Goal: Information Seeking & Learning: Learn about a topic

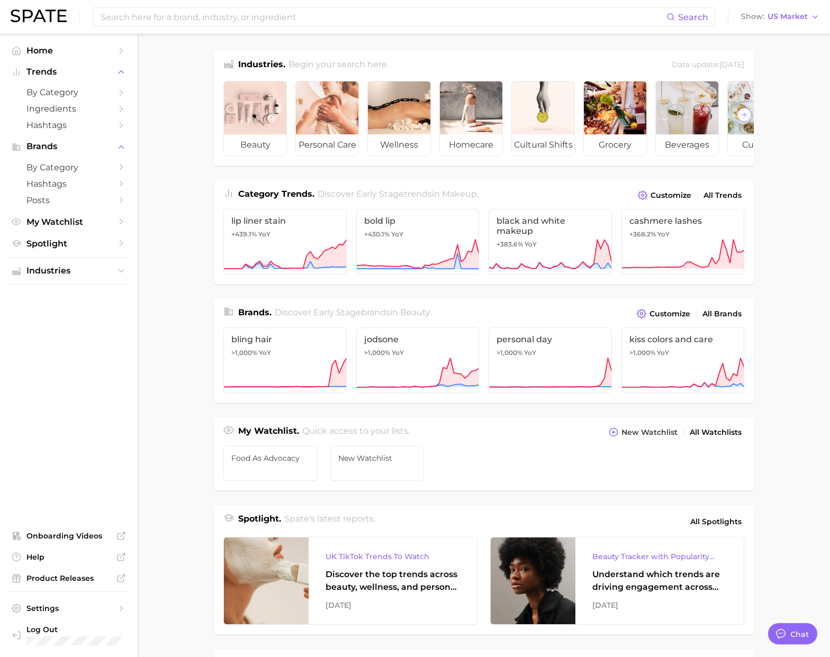
scroll to position [46, 0]
click at [86, 111] on span "Ingredients" at bounding box center [68, 109] width 85 height 10
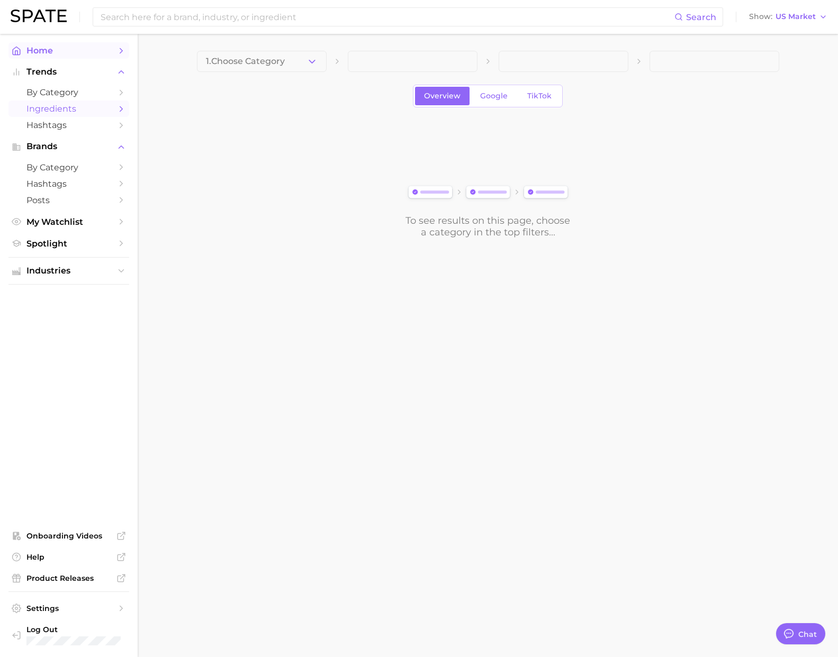
click at [80, 50] on span "Home" at bounding box center [68, 51] width 85 height 10
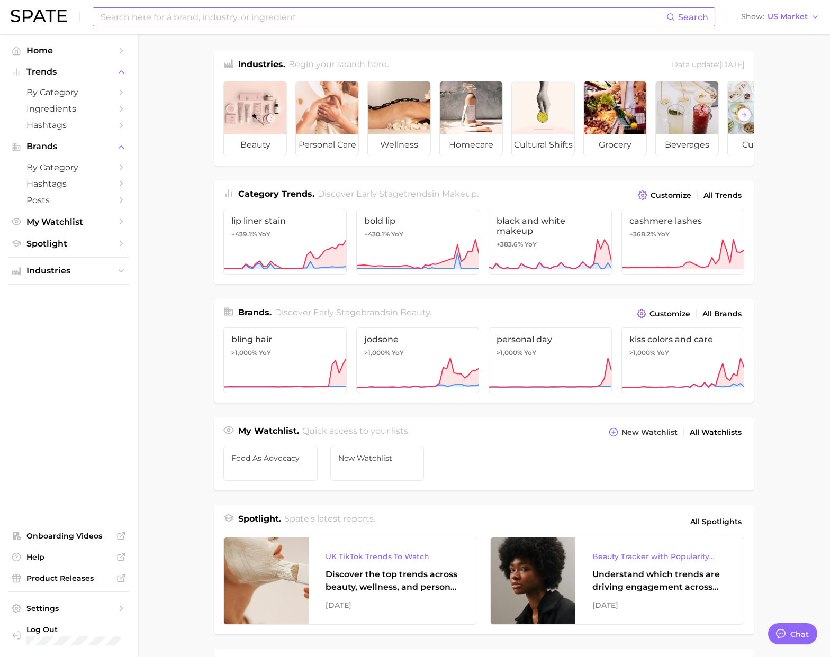
click at [161, 21] on input at bounding box center [383, 17] width 567 height 18
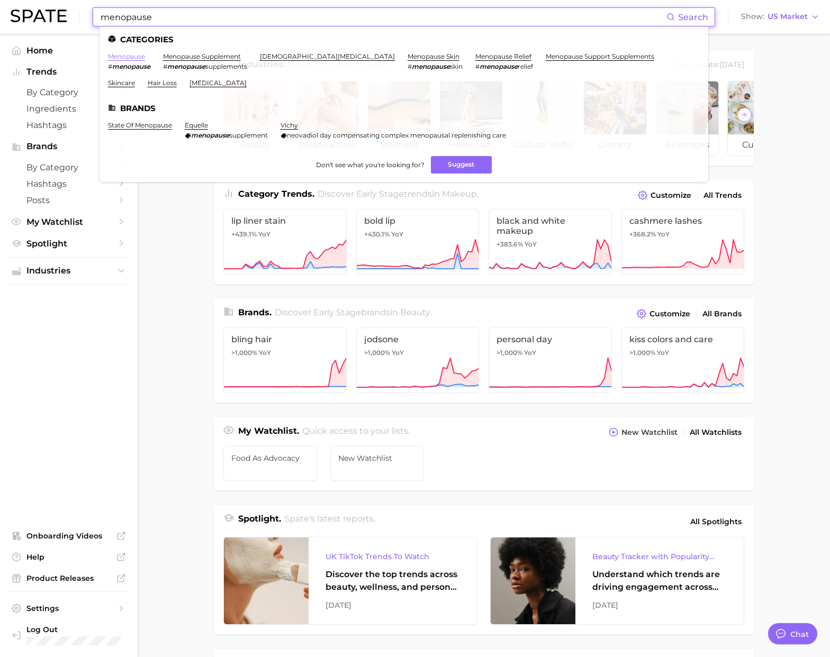
type input "menopause"
click at [130, 56] on link "menopause" at bounding box center [126, 56] width 37 height 8
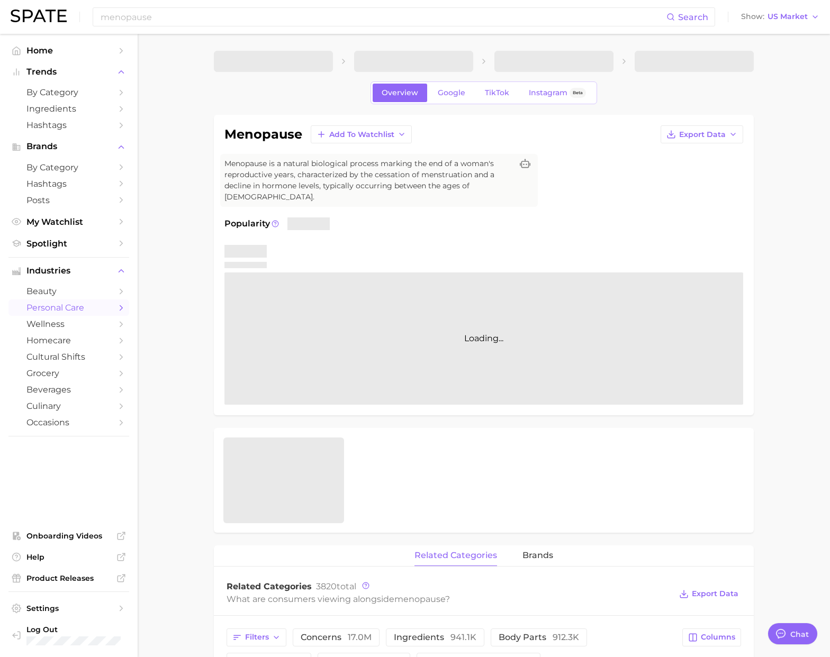
type textarea "x"
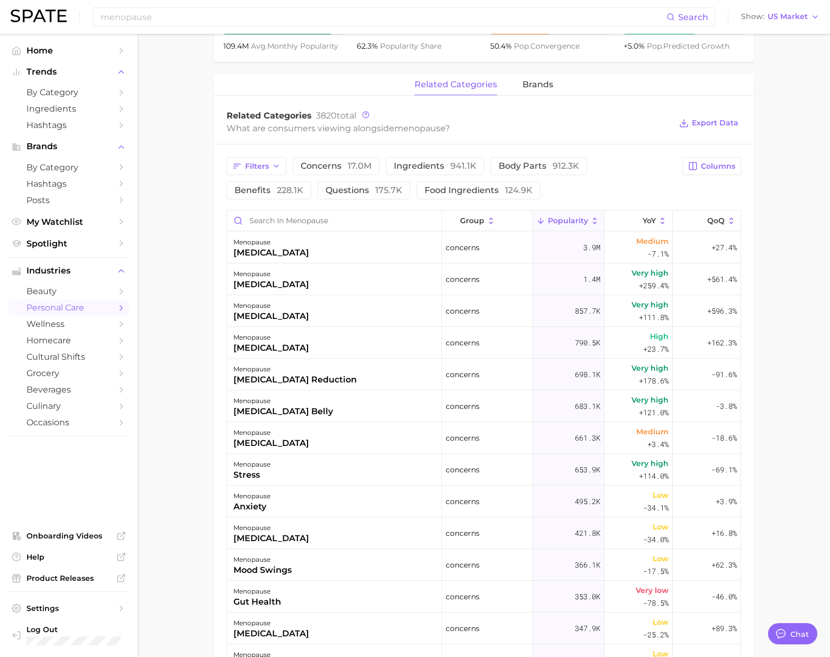
scroll to position [474, 0]
click at [591, 181] on div "Filters concerns 17.0m ingredients 941.1k body parts 912.3k benefits 228.1k que…" at bounding box center [451, 177] width 449 height 42
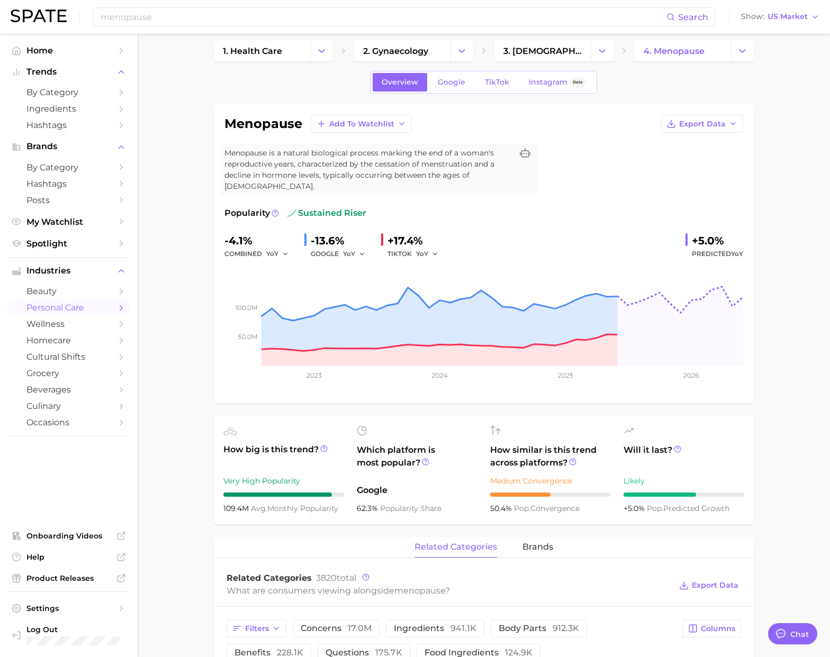
scroll to position [0, 0]
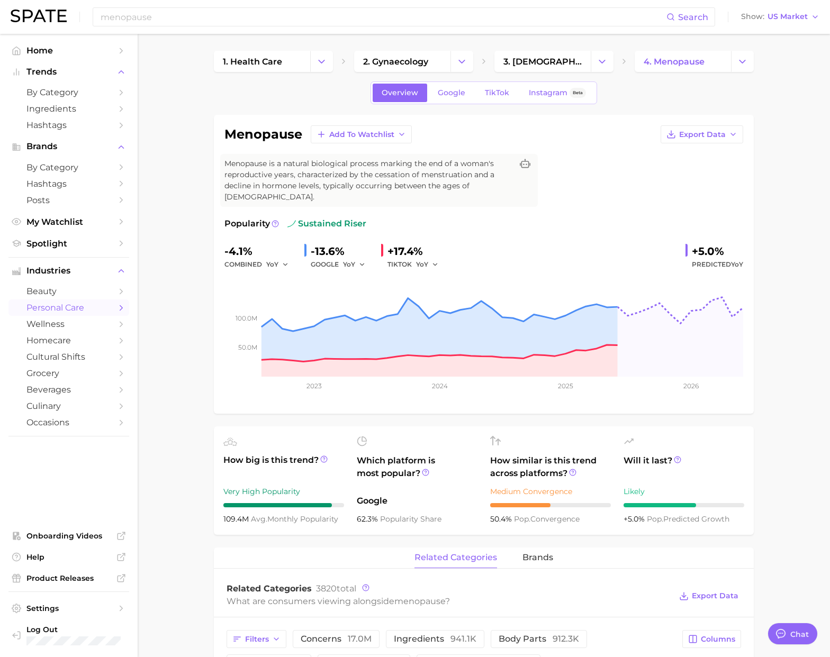
click at [369, 31] on div "menopause Search Show US Market" at bounding box center [415, 17] width 809 height 34
click at [373, 26] on div "menopause Search" at bounding box center [404, 16] width 622 height 19
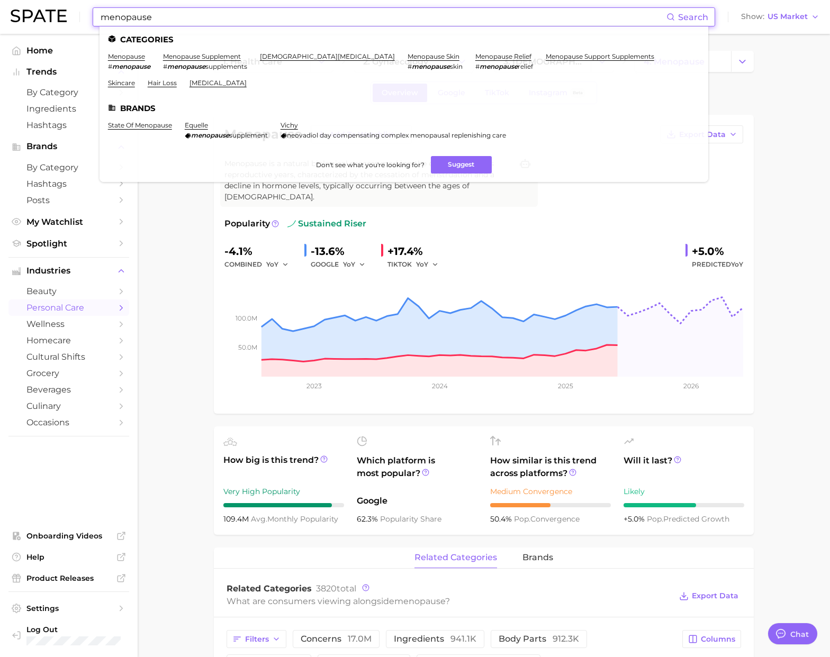
click at [380, 21] on input "menopause" at bounding box center [383, 17] width 567 height 18
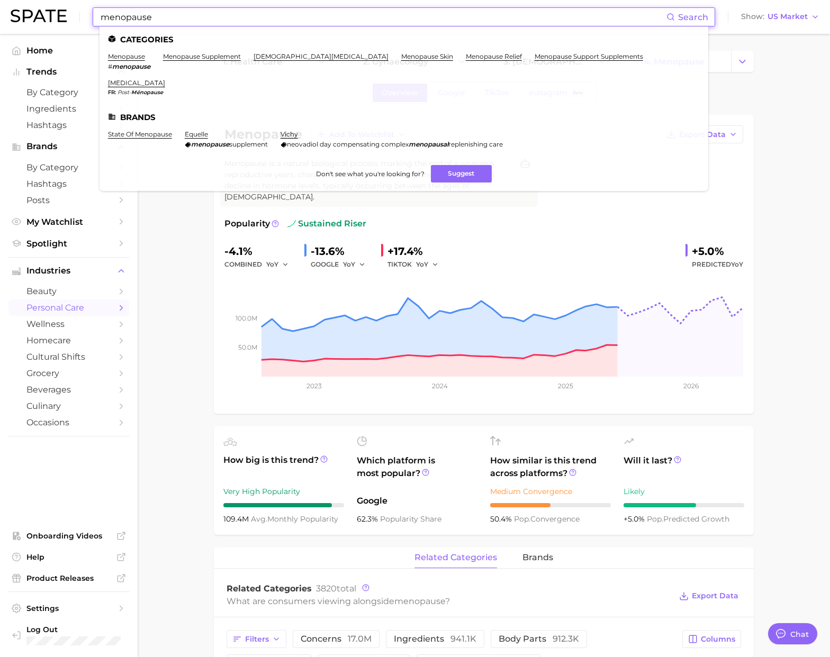
type input "menopause"
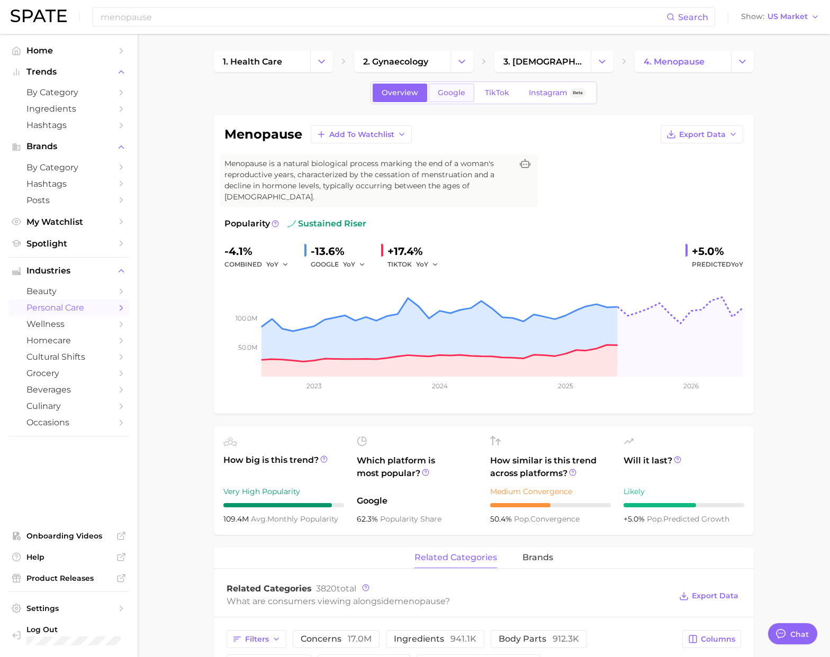
click at [441, 92] on span "Google" at bounding box center [452, 92] width 28 height 9
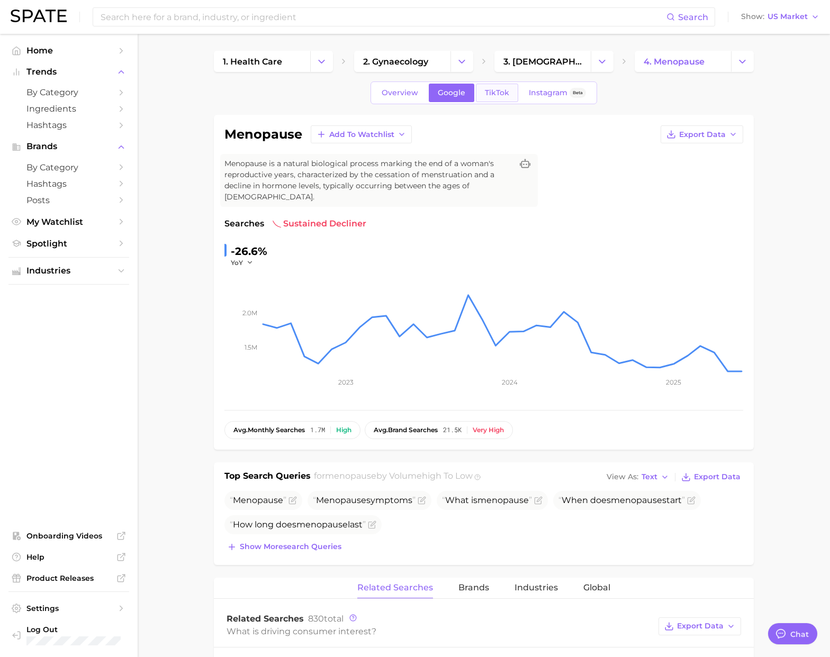
click at [499, 102] on link "TikTok" at bounding box center [497, 93] width 42 height 19
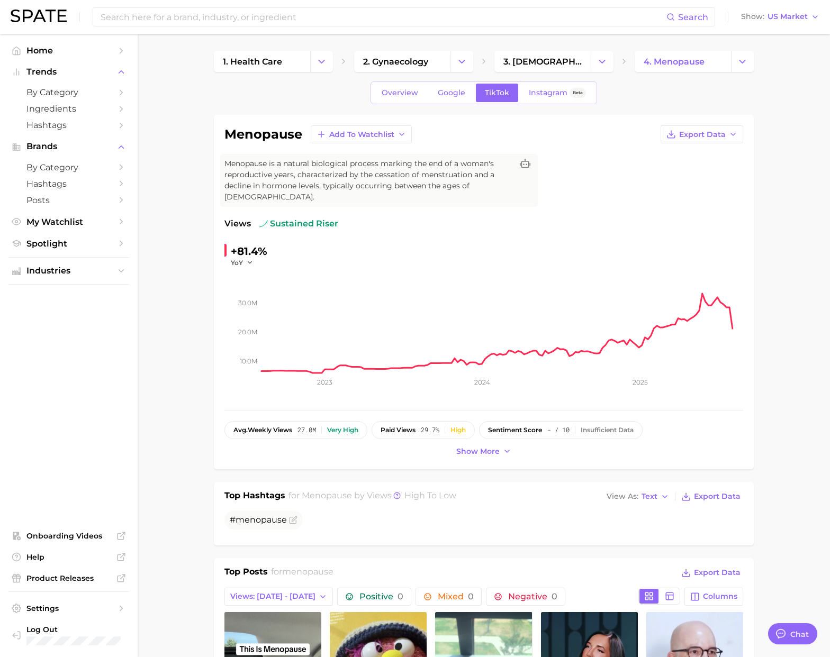
click at [534, 91] on span "Instagram" at bounding box center [548, 92] width 39 height 9
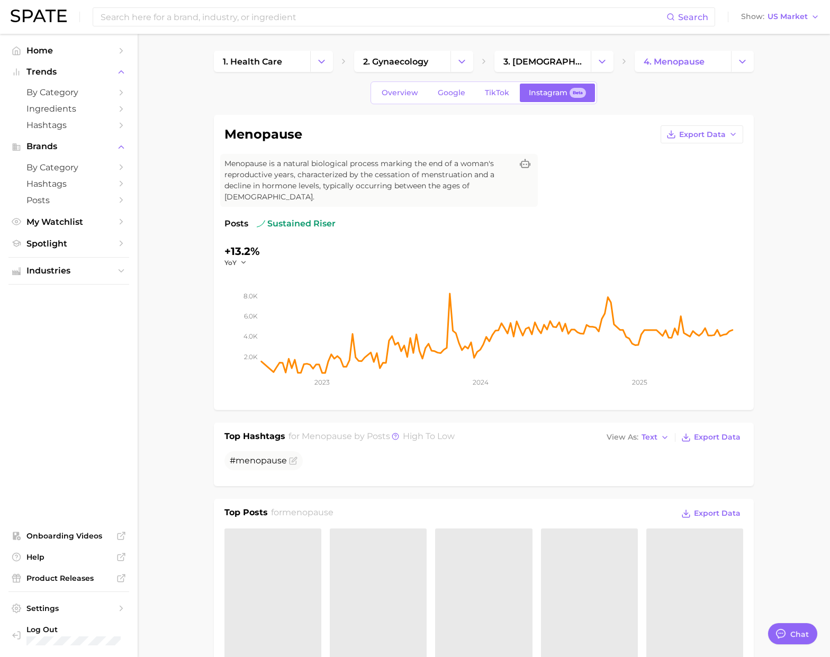
click at [474, 93] on div "Overview Google TikTok Instagram Beta" at bounding box center [484, 93] width 227 height 23
click at [485, 90] on span "TikTok" at bounding box center [497, 92] width 24 height 9
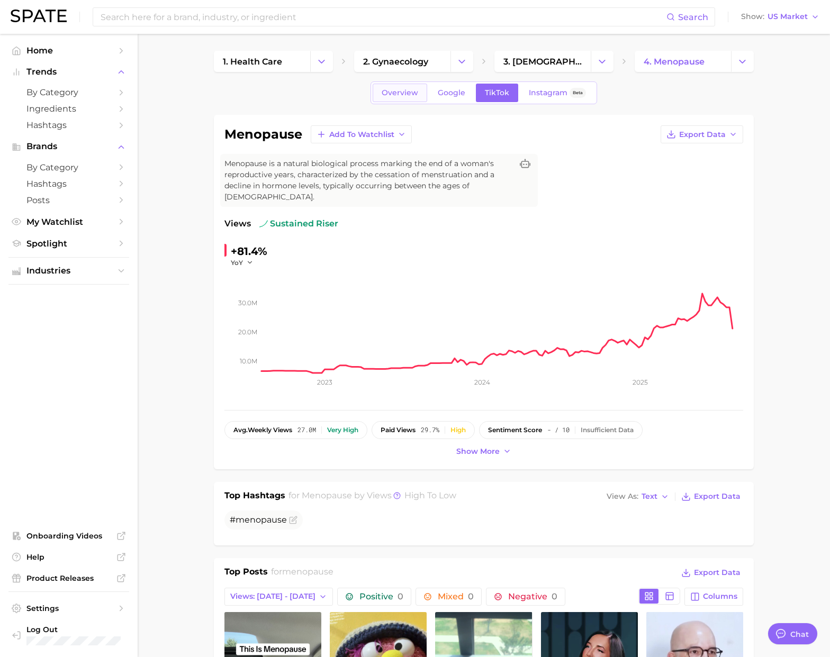
click at [386, 91] on span "Overview" at bounding box center [400, 92] width 37 height 9
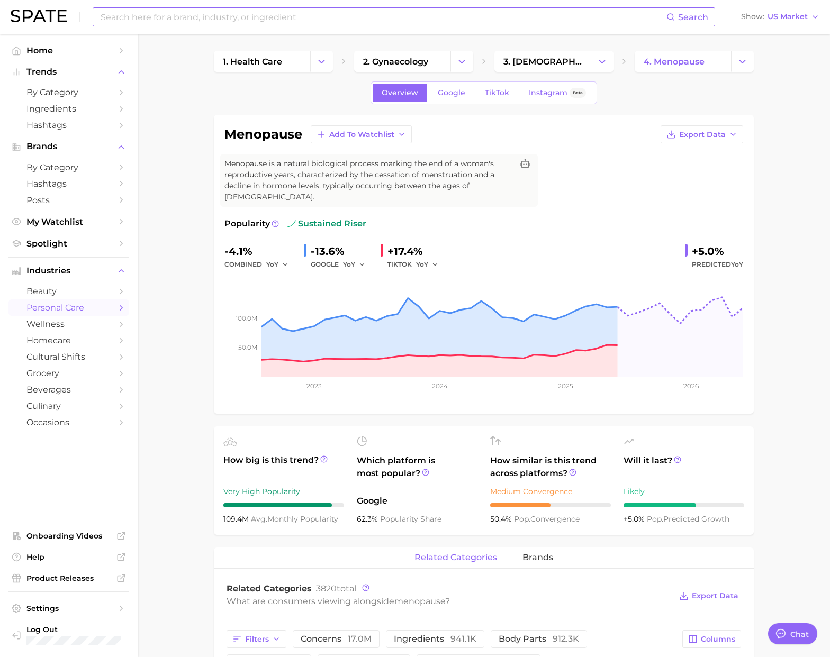
click at [280, 14] on input at bounding box center [383, 17] width 567 height 18
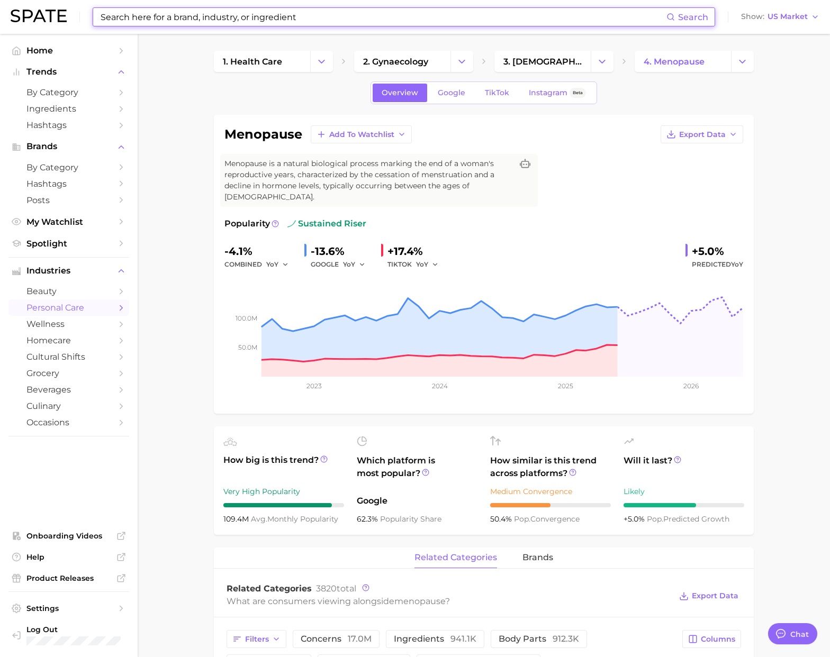
click at [280, 14] on input at bounding box center [383, 17] width 567 height 18
